Goal: Task Accomplishment & Management: Use online tool/utility

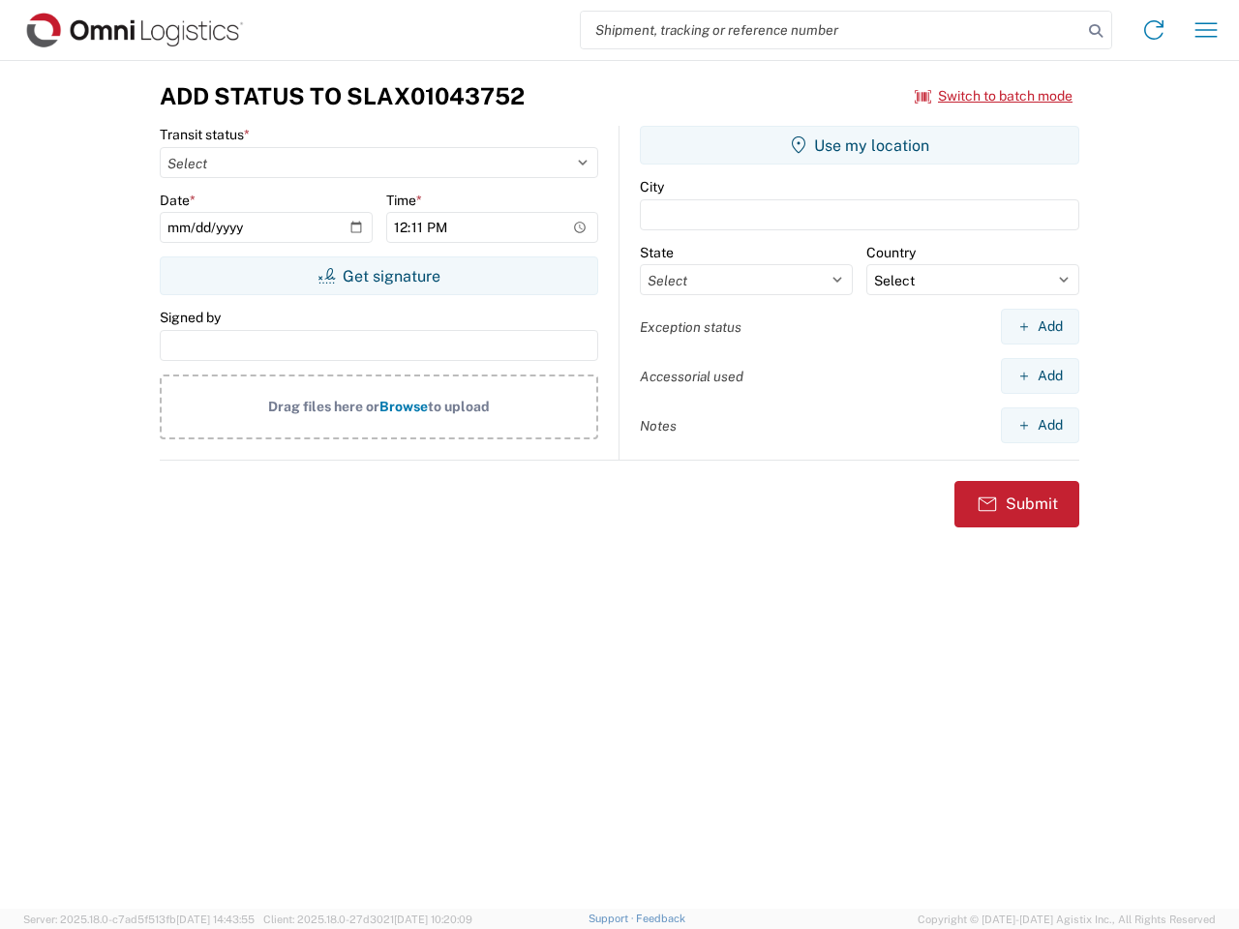
click at [831, 30] on input "search" at bounding box center [831, 30] width 501 height 37
click at [1096, 31] on icon at bounding box center [1095, 30] width 27 height 27
click at [1154, 30] on icon at bounding box center [1153, 30] width 31 height 31
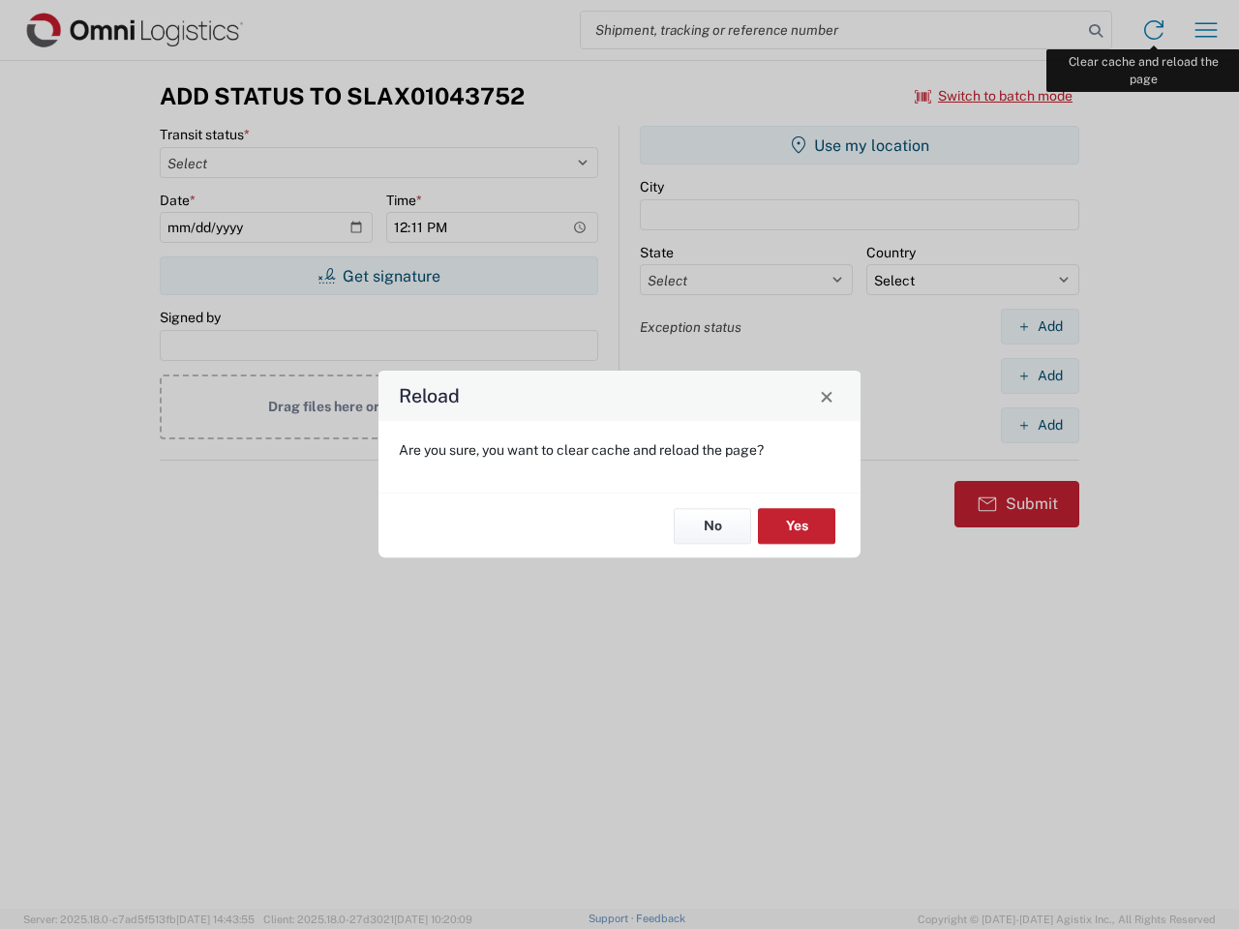
click at [1206, 30] on div "Reload Are you sure, you want to clear cache and reload the page? No Yes" at bounding box center [619, 464] width 1239 height 929
click at [994, 96] on div "Reload Are you sure, you want to clear cache and reload the page? No Yes" at bounding box center [619, 464] width 1239 height 929
click at [378, 276] on div "Reload Are you sure, you want to clear cache and reload the page? No Yes" at bounding box center [619, 464] width 1239 height 929
click at [859, 145] on div "Reload Are you sure, you want to clear cache and reload the page? No Yes" at bounding box center [619, 464] width 1239 height 929
click at [1039, 326] on div "Reload Are you sure, you want to clear cache and reload the page? No Yes" at bounding box center [619, 464] width 1239 height 929
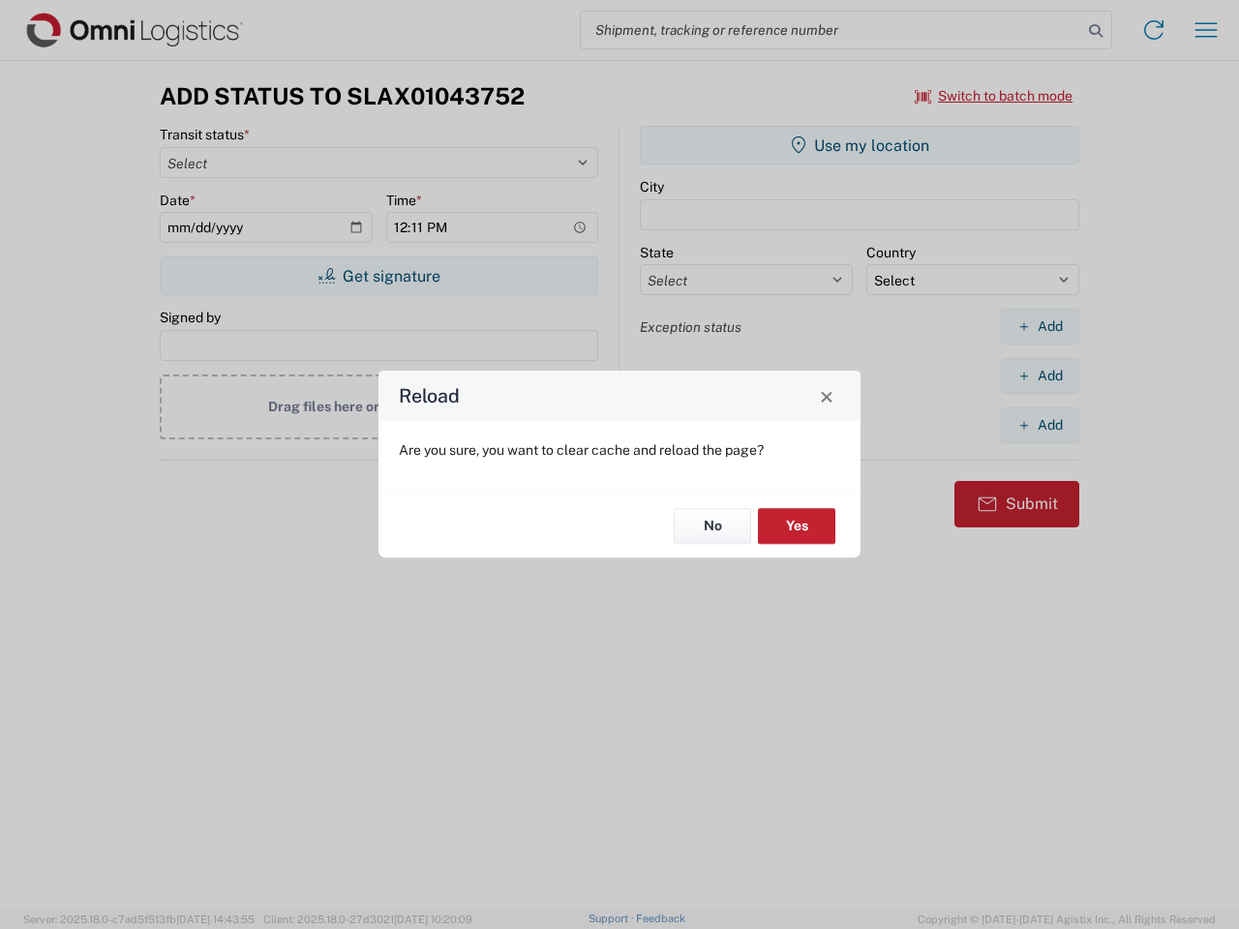
click at [1039, 376] on div "Reload Are you sure, you want to clear cache and reload the page? No Yes" at bounding box center [619, 464] width 1239 height 929
click at [1039, 425] on div "Reload Are you sure, you want to clear cache and reload the page? No Yes" at bounding box center [619, 464] width 1239 height 929
